Goal: Task Accomplishment & Management: Manage account settings

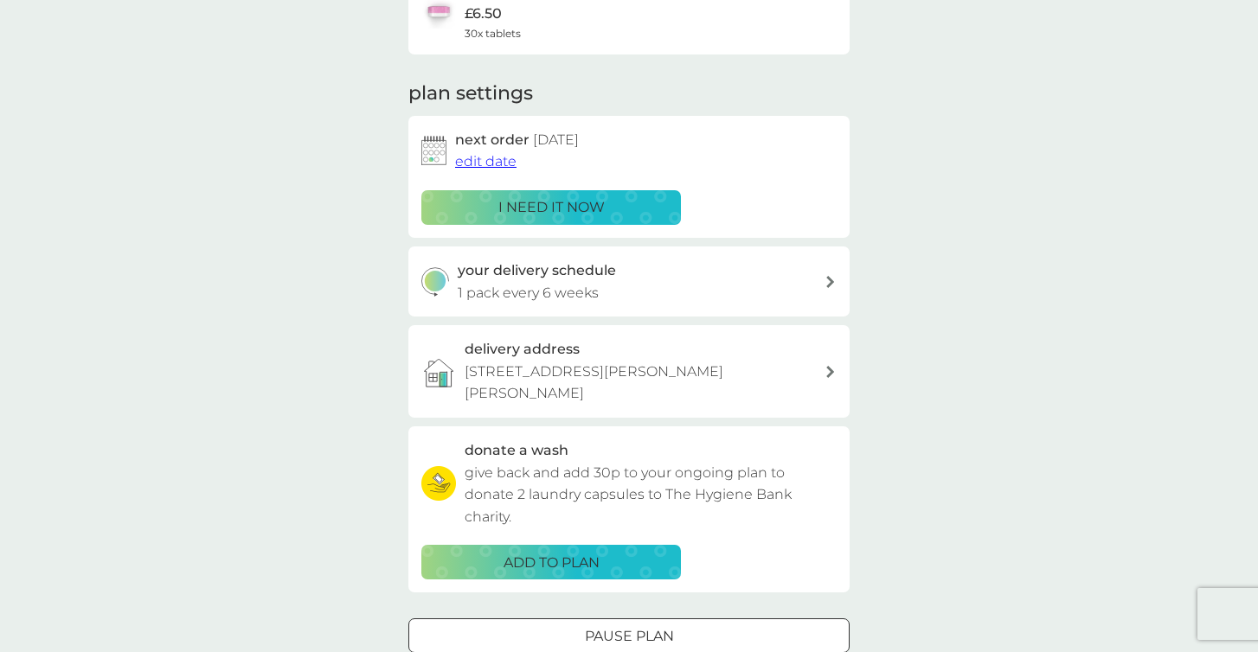
scroll to position [183, 0]
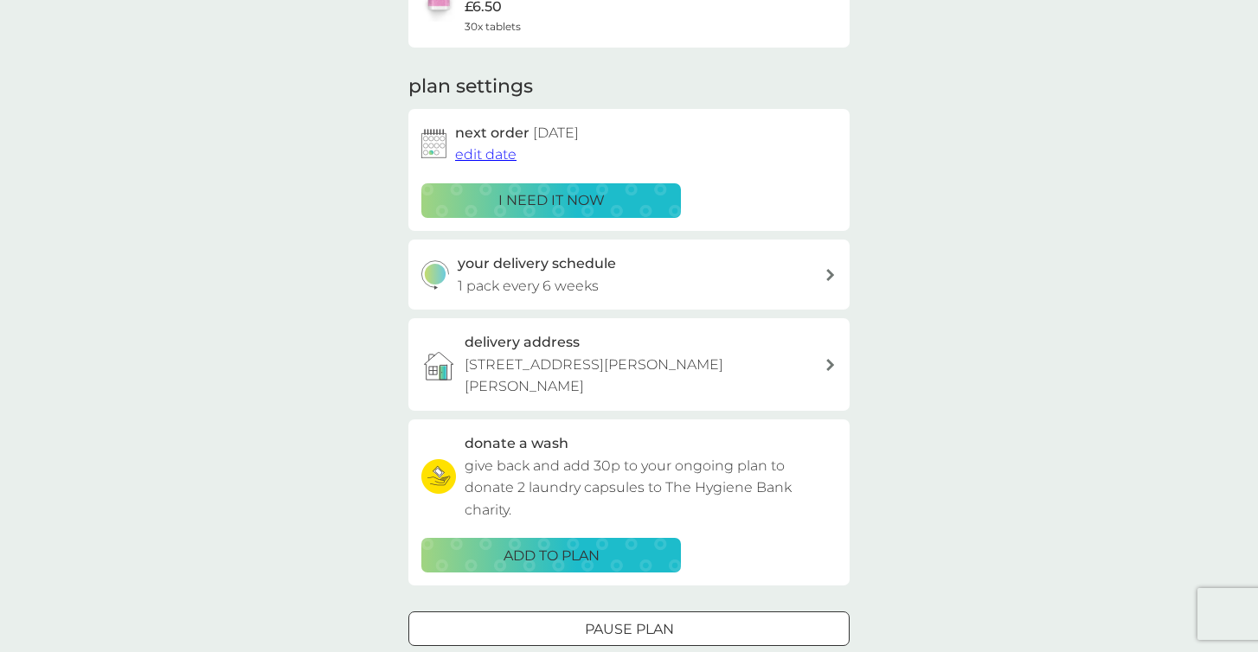
click at [487, 154] on span "edit date" at bounding box center [485, 154] width 61 height 16
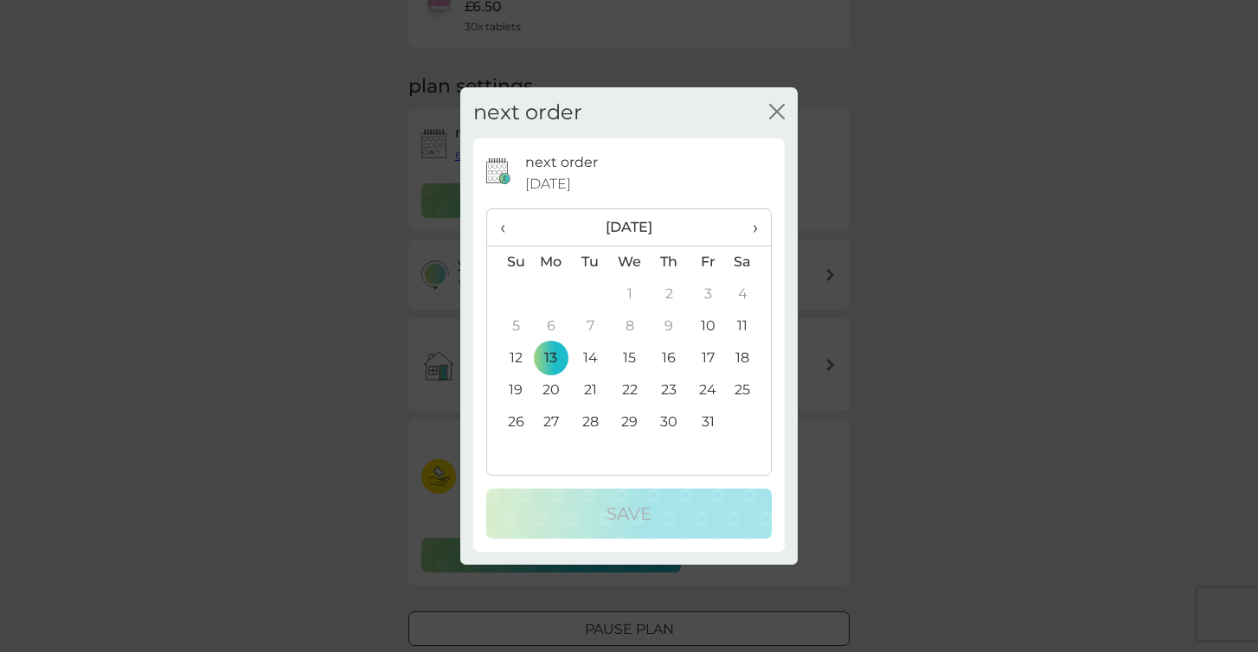
click at [757, 224] on span "›" at bounding box center [748, 227] width 17 height 36
click at [505, 221] on span "‹" at bounding box center [509, 227] width 18 height 36
click at [707, 420] on td "31" at bounding box center [707, 423] width 39 height 32
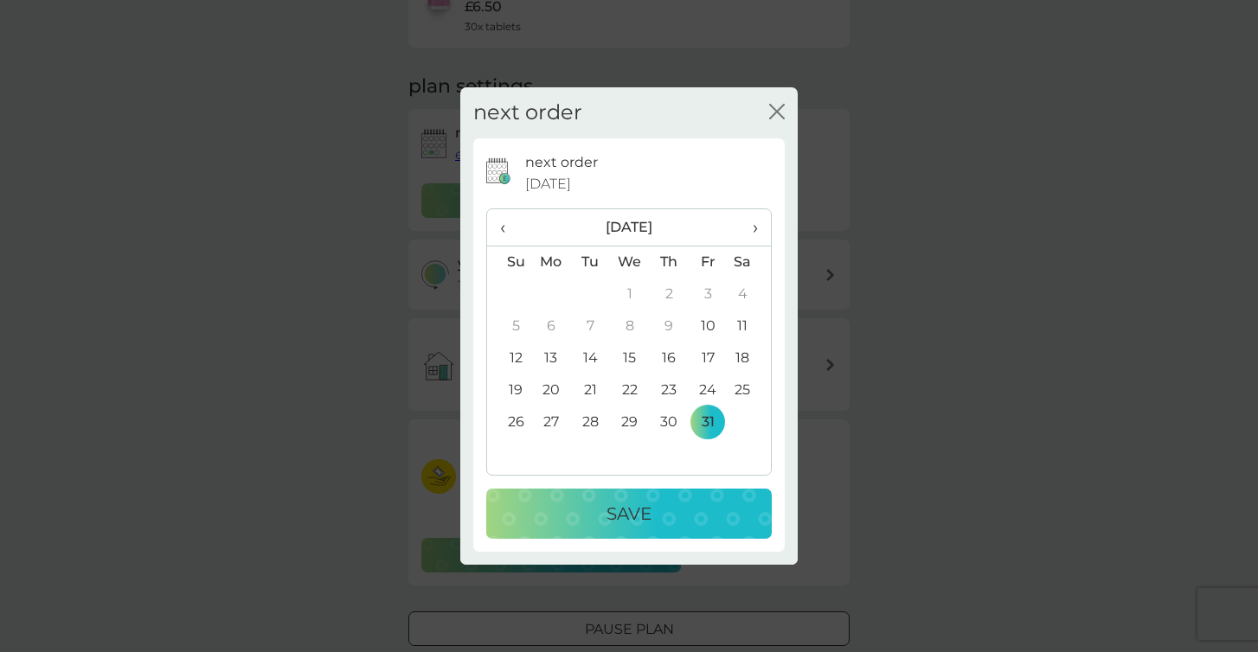
click at [633, 529] on button "Save" at bounding box center [628, 514] width 285 height 50
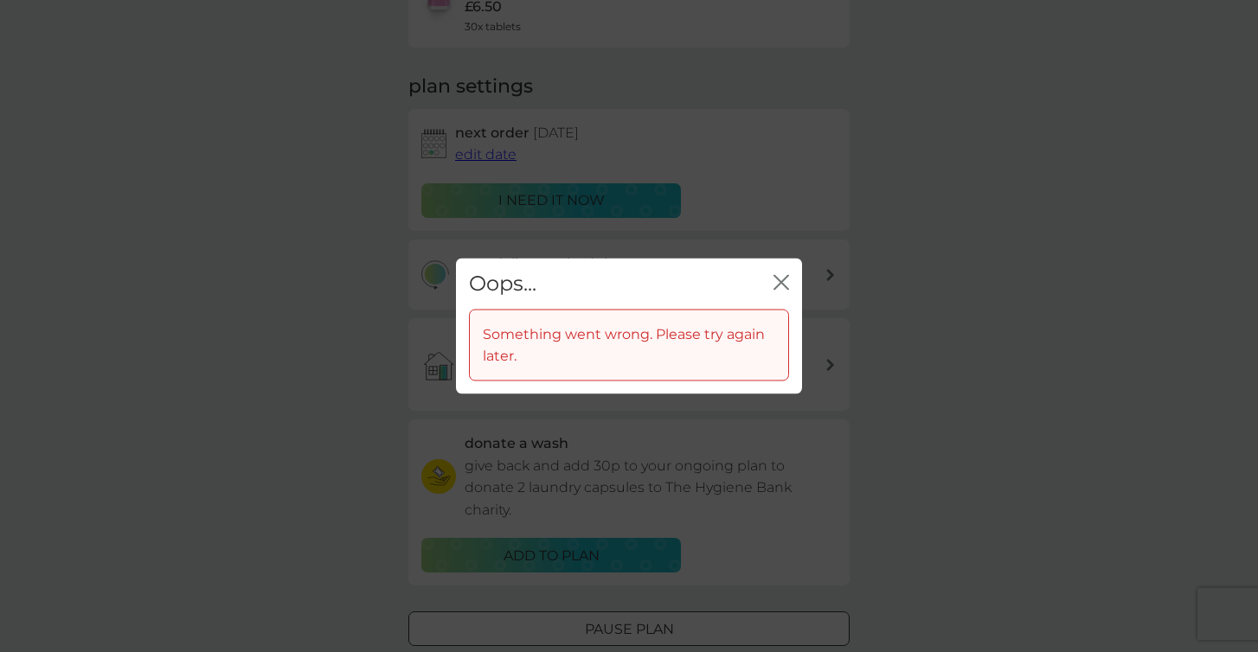
click at [789, 287] on div "Oops... close" at bounding box center [629, 284] width 346 height 51
click at [783, 268] on div "Oops... close" at bounding box center [629, 284] width 346 height 51
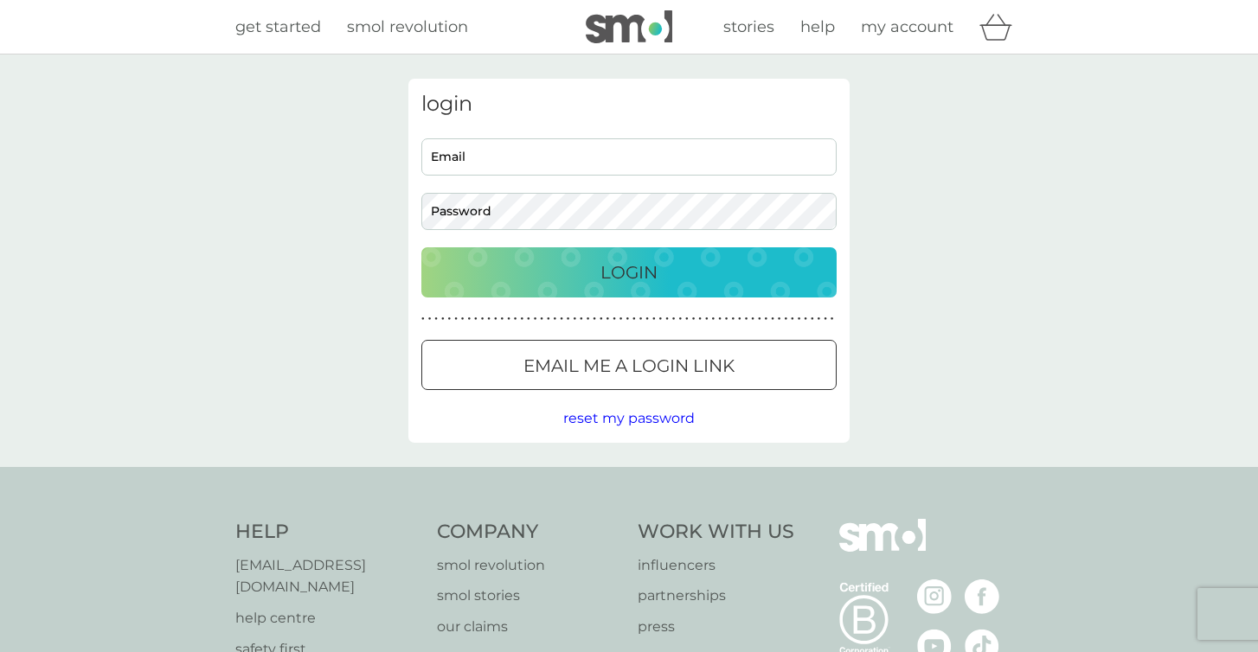
click at [703, 403] on div "login Email Password Login ● ● ● ● ● ● ● ● ● ● ● ● ● ● ● ● ● ● ● ● ● ● ● ● ● ● …" at bounding box center [628, 261] width 441 height 364
click at [713, 355] on p "Email me a login link" at bounding box center [628, 366] width 211 height 28
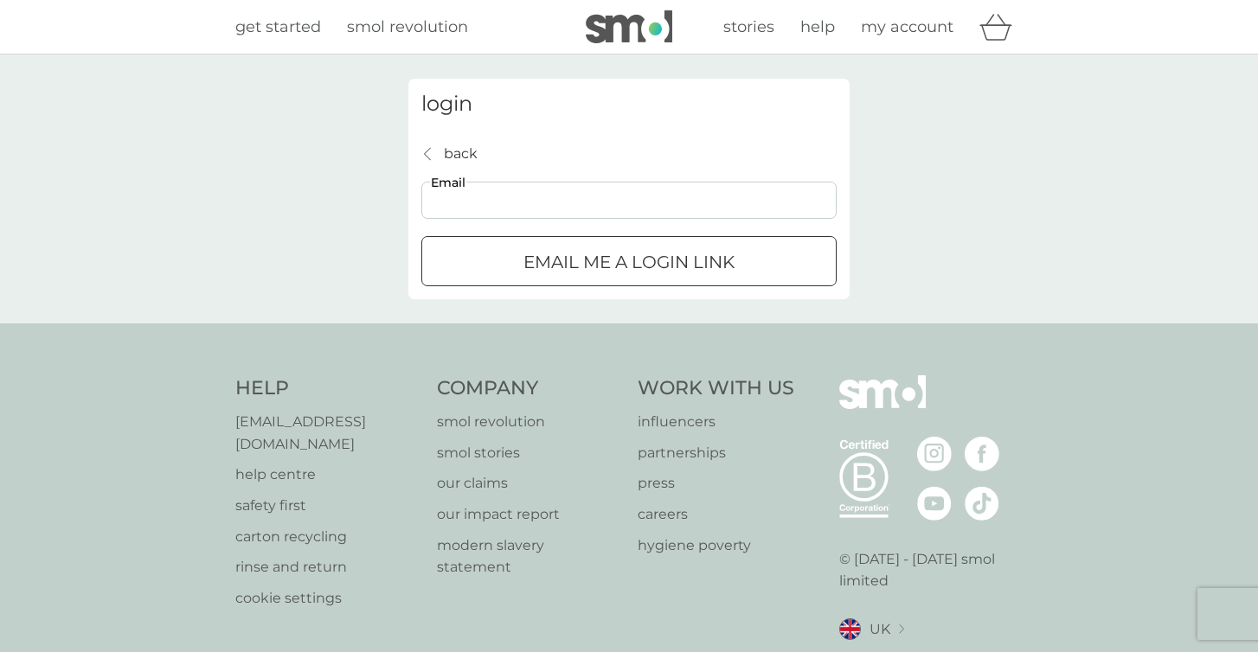
click at [564, 202] on input "Email" at bounding box center [628, 200] width 415 height 37
type input "megan.pain@greencastlemediagroup.com"
click at [688, 267] on p "Email me a login link" at bounding box center [628, 262] width 211 height 28
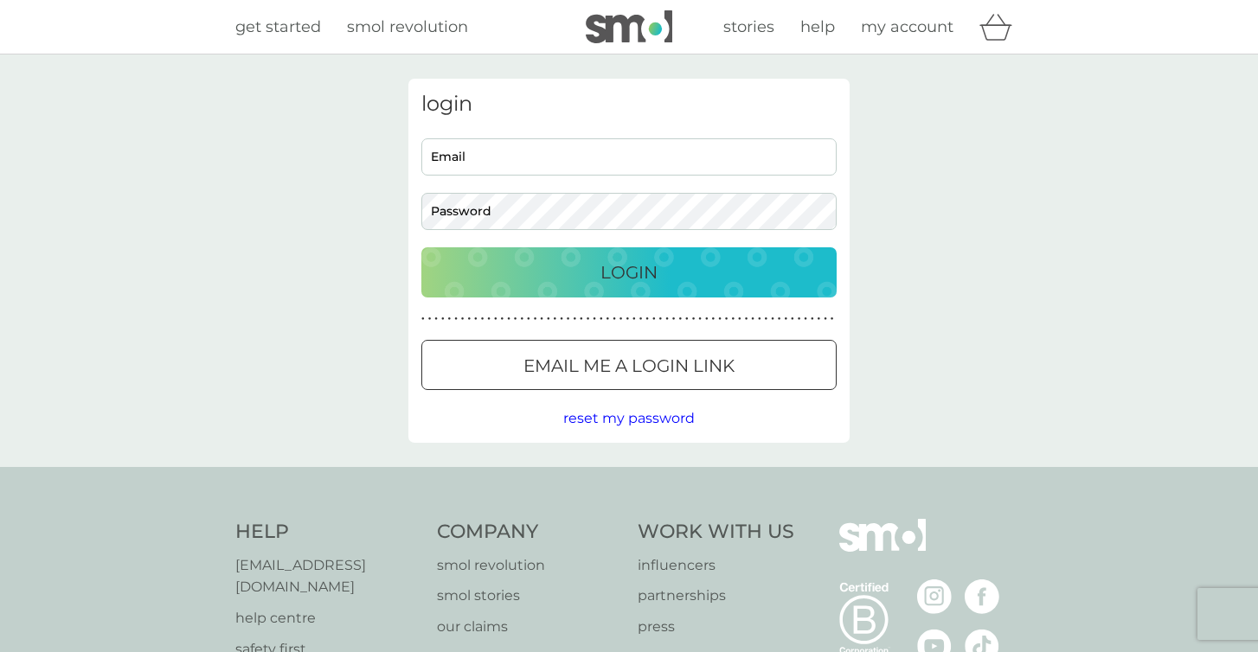
click at [683, 374] on p "Email me a login link" at bounding box center [628, 366] width 211 height 28
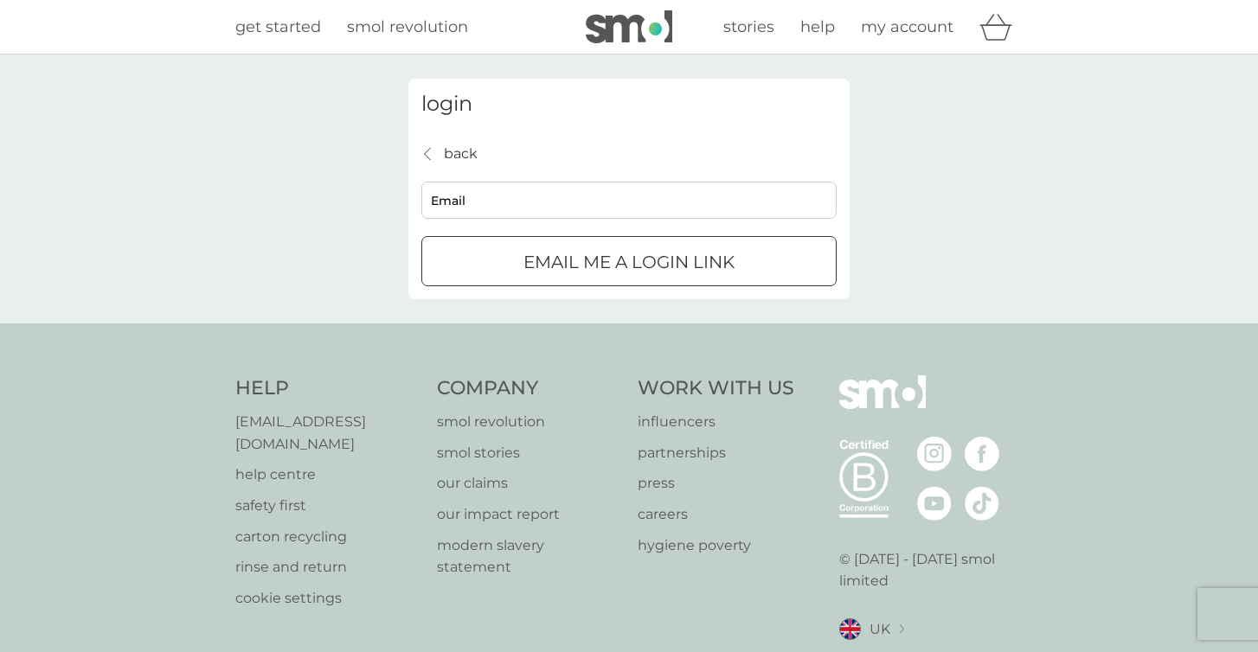
click at [735, 189] on input "Email" at bounding box center [628, 200] width 415 height 37
type input "megan.pain@joemediagroup.co.uk"
click at [688, 266] on p "Email me a login link" at bounding box center [628, 262] width 211 height 28
